Goal: Navigation & Orientation: Find specific page/section

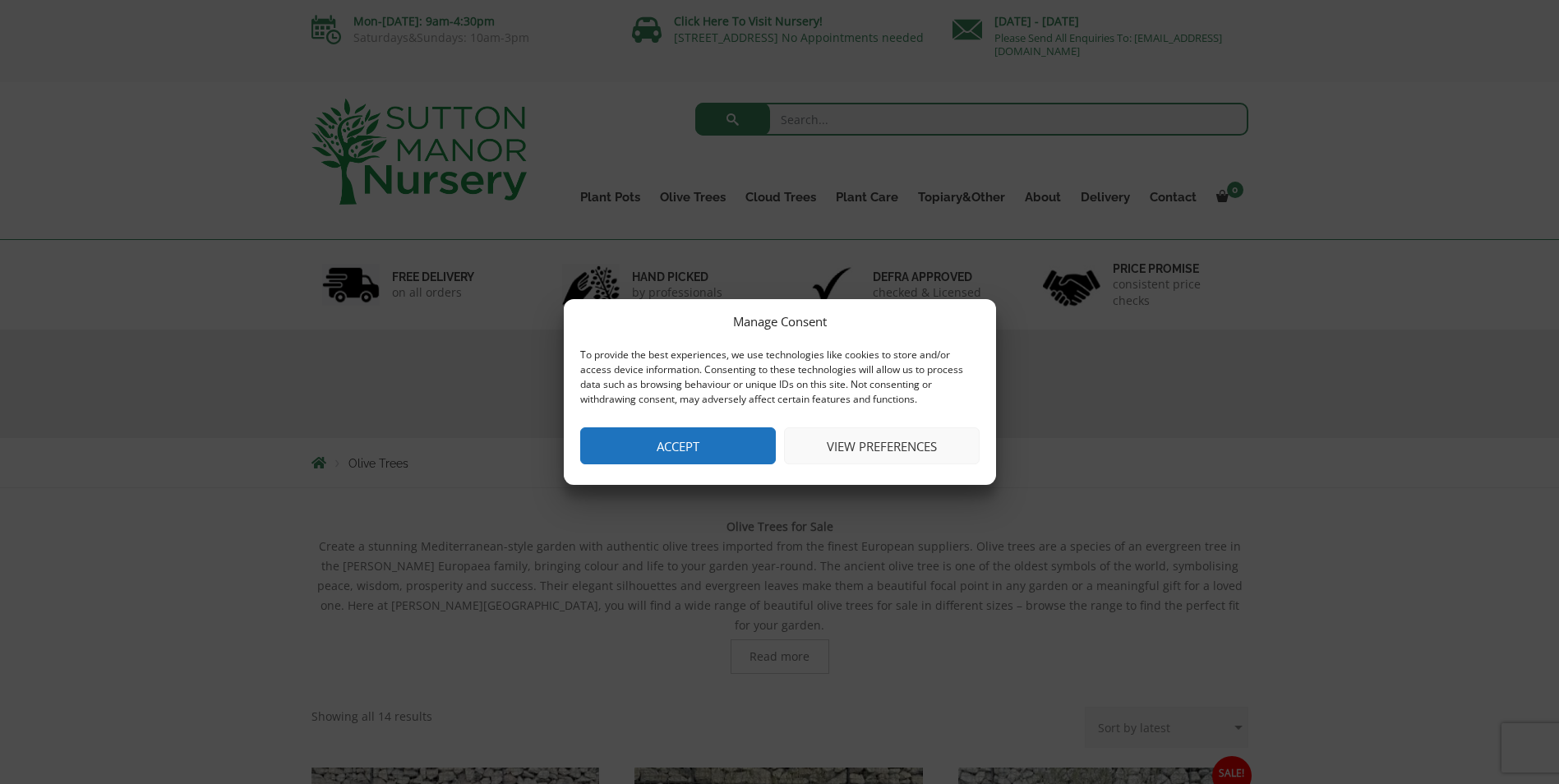
click at [690, 444] on button "Accept" at bounding box center [677, 446] width 196 height 37
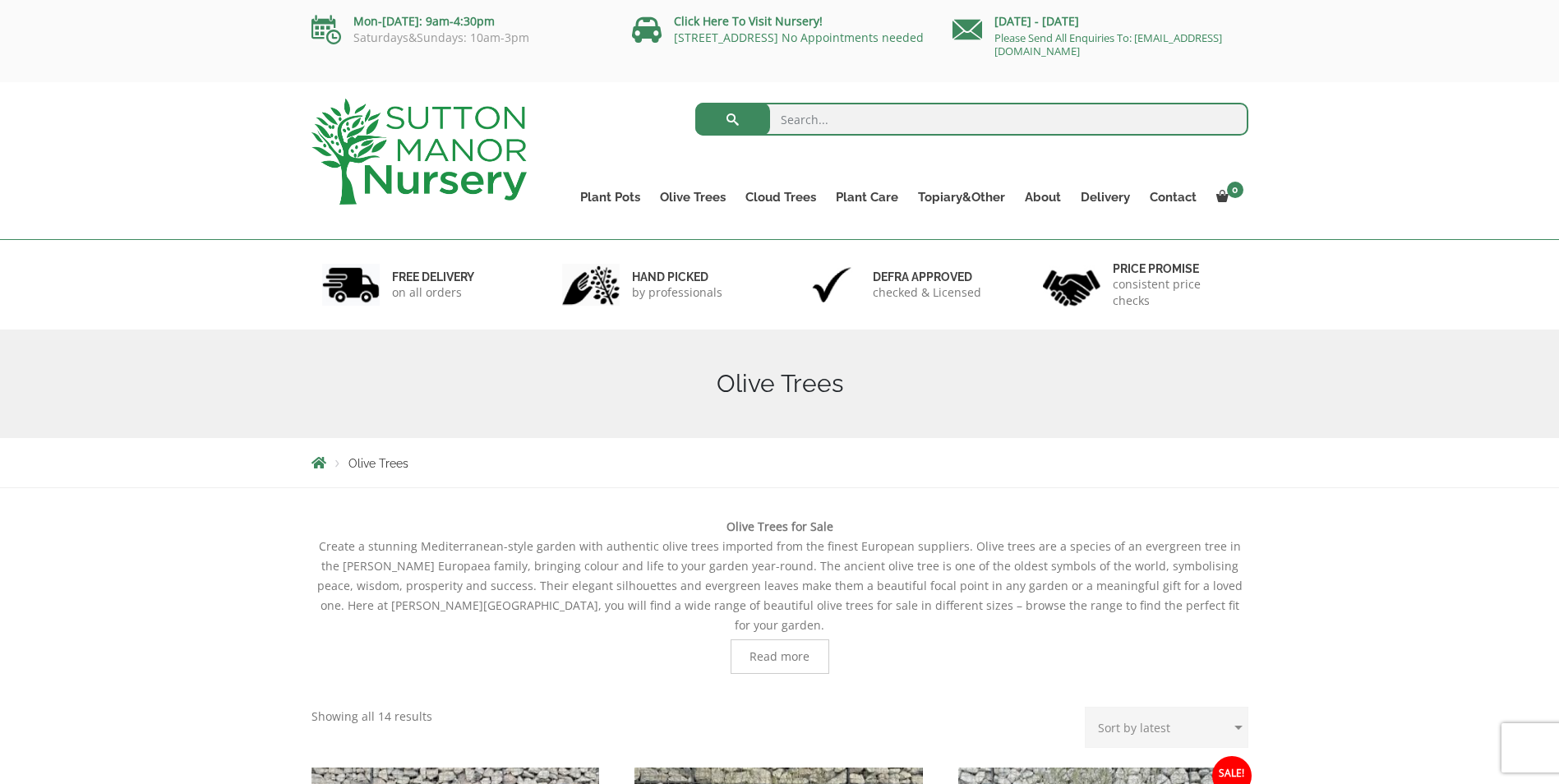
click at [501, 173] on img at bounding box center [419, 151] width 216 height 106
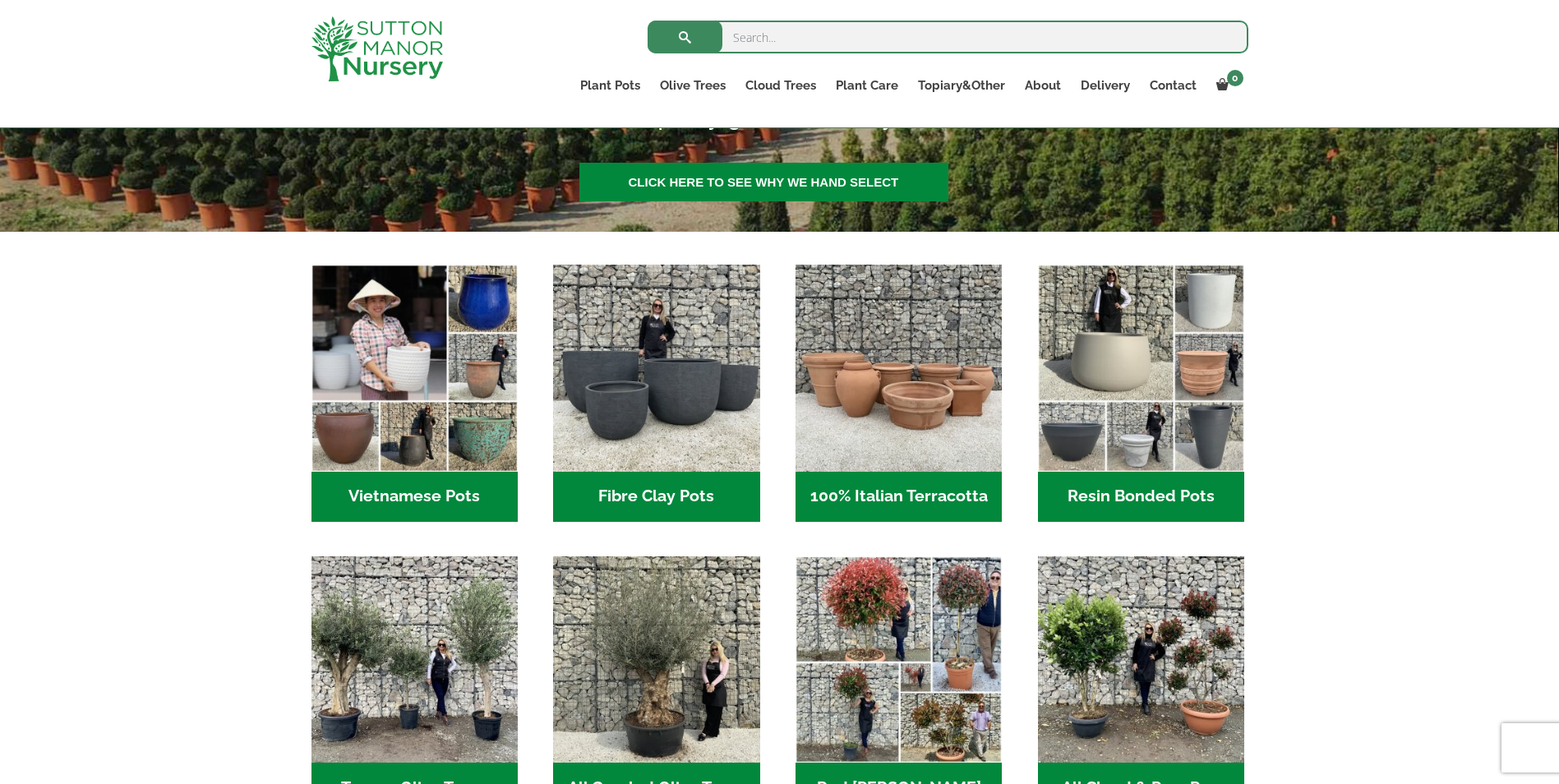
scroll to position [329, 0]
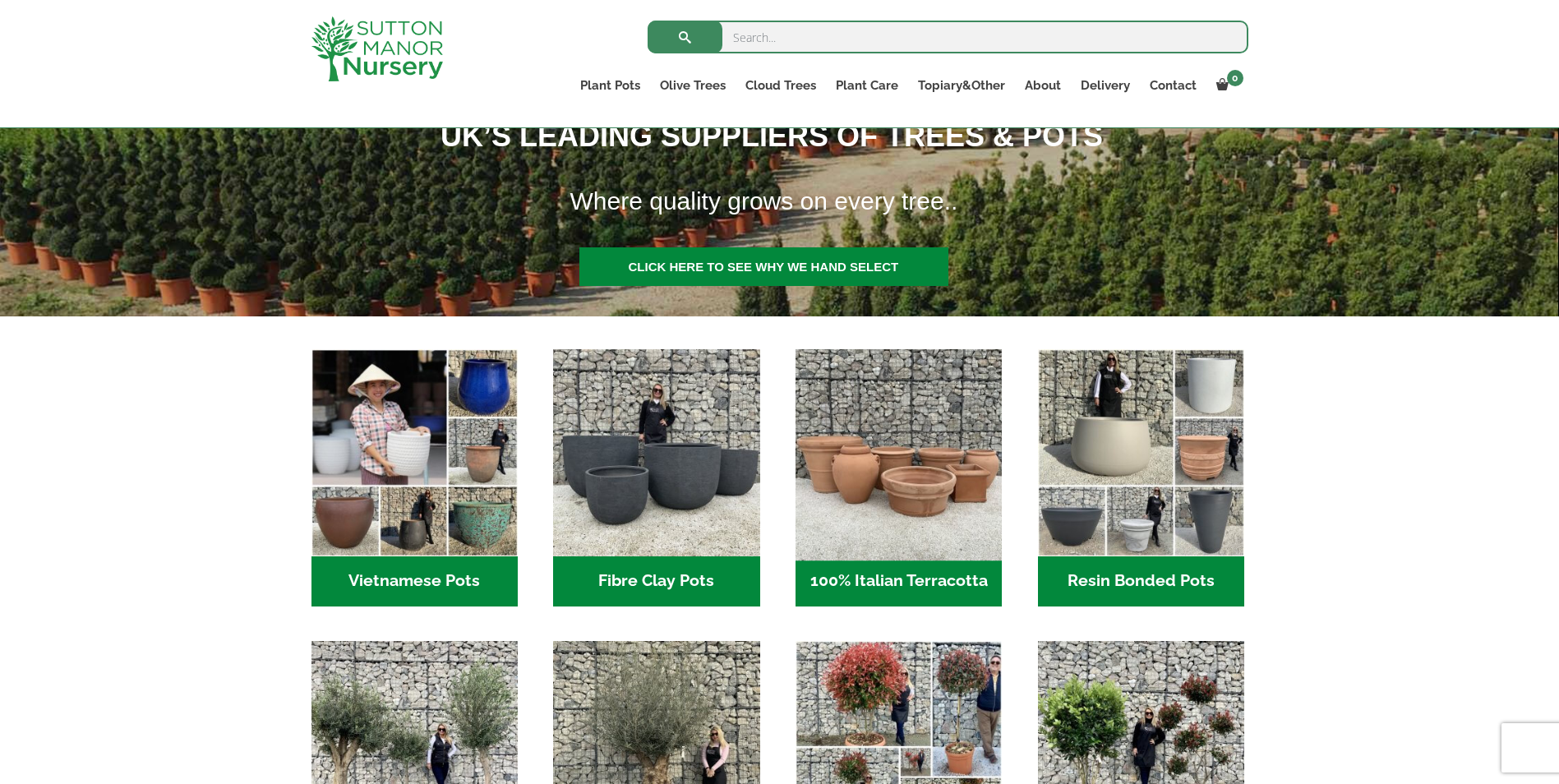
click at [957, 482] on img "Visit product category 100% Italian Terracotta" at bounding box center [899, 453] width 217 height 217
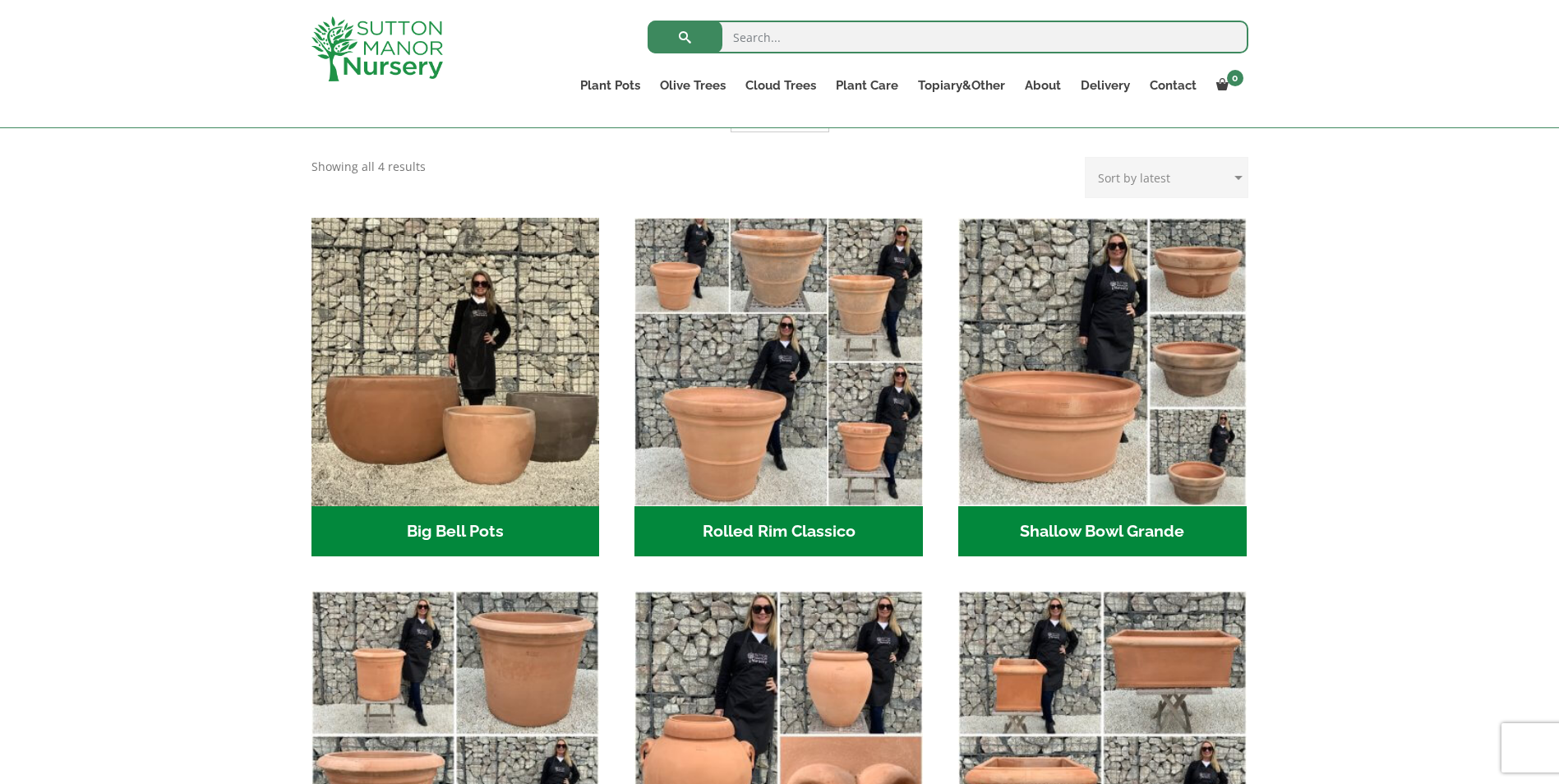
scroll to position [493, 0]
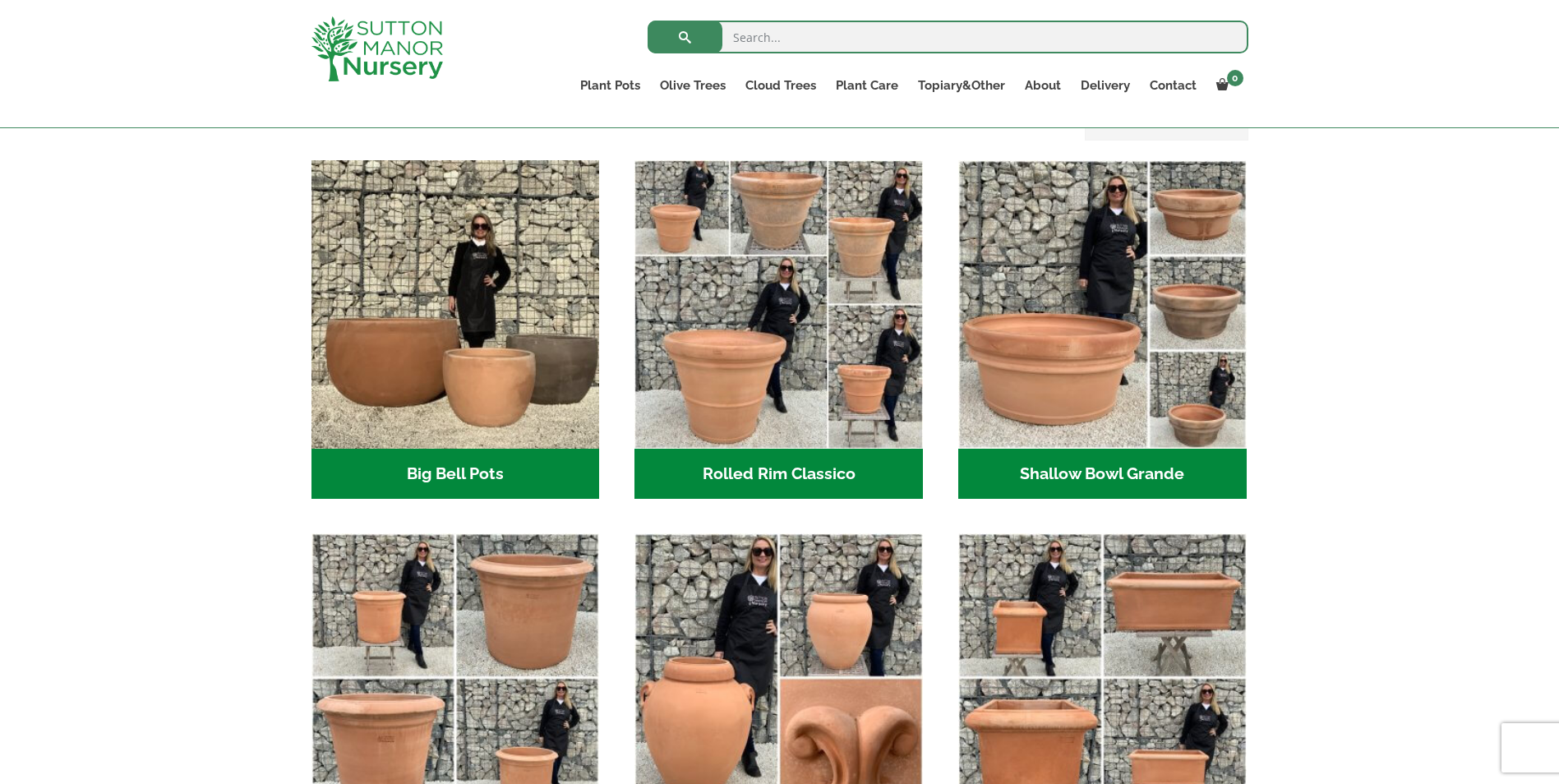
click at [478, 459] on h2 "Big Bell Pots (10)" at bounding box center [456, 474] width 289 height 51
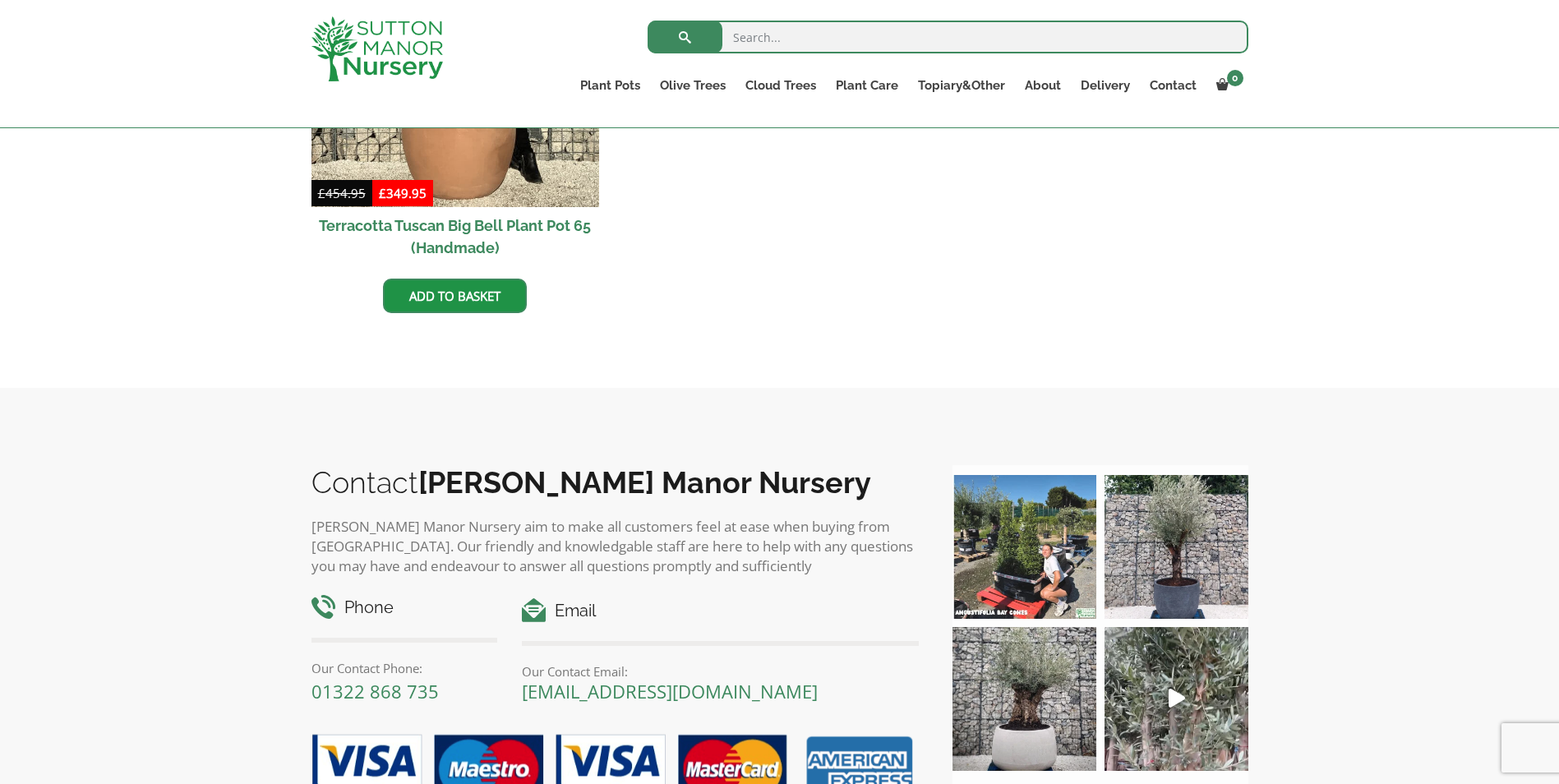
scroll to position [1889, 0]
